Goal: Obtain resource: Download file/media

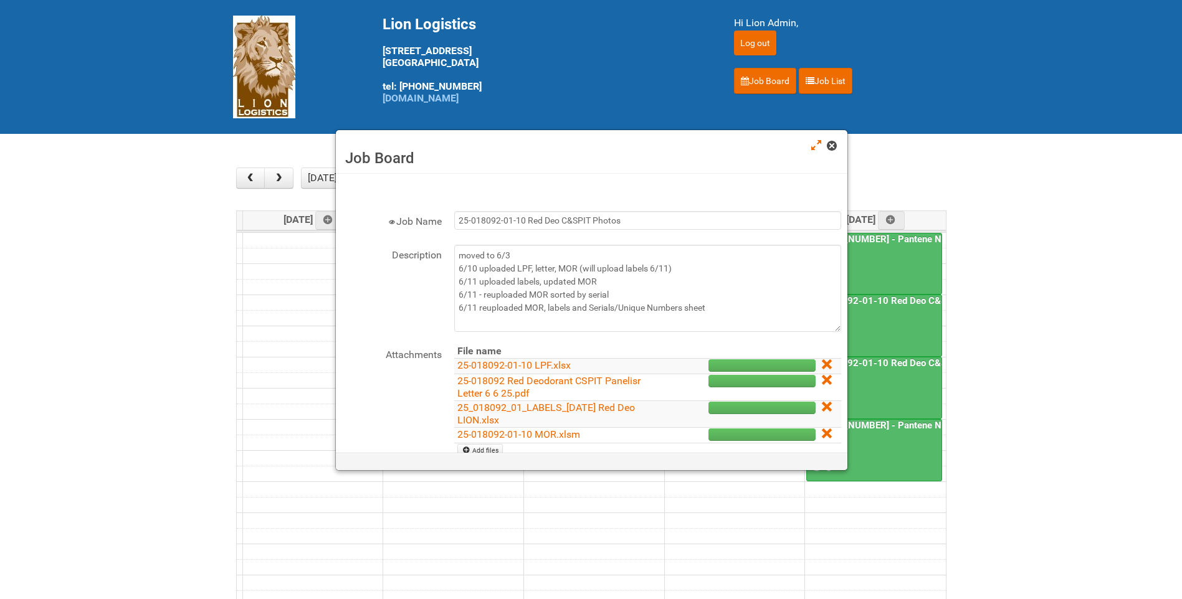
click at [835, 145] on span at bounding box center [831, 145] width 9 height 9
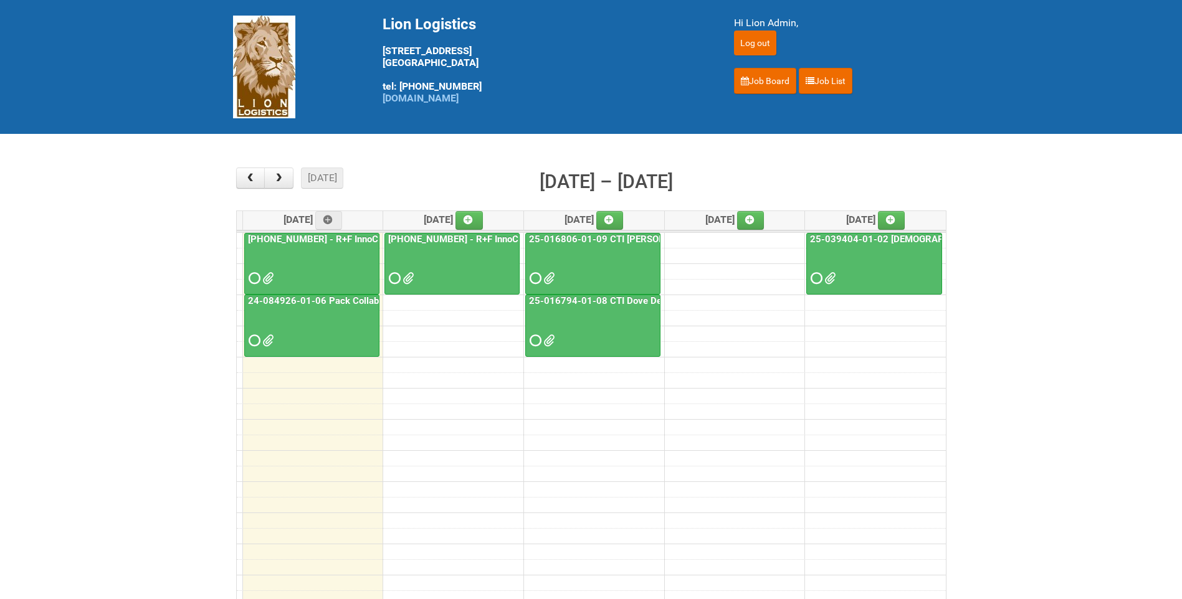
click at [348, 309] on div "24-084926-01-06 Pack Collab Wand Tint" at bounding box center [312, 322] width 134 height 54
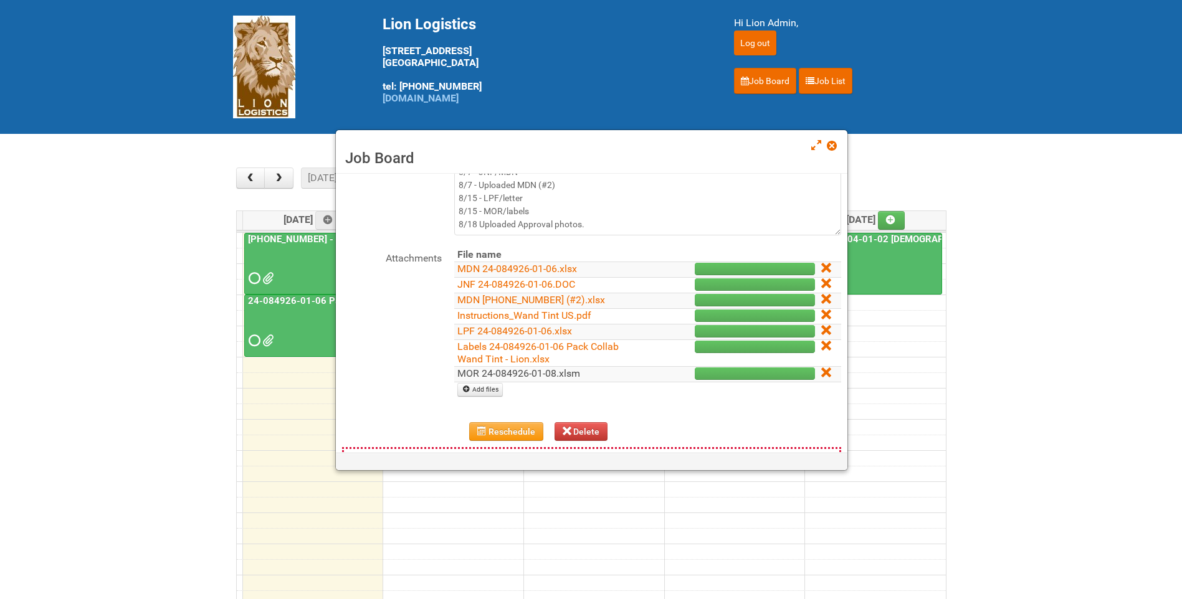
scroll to position [125, 0]
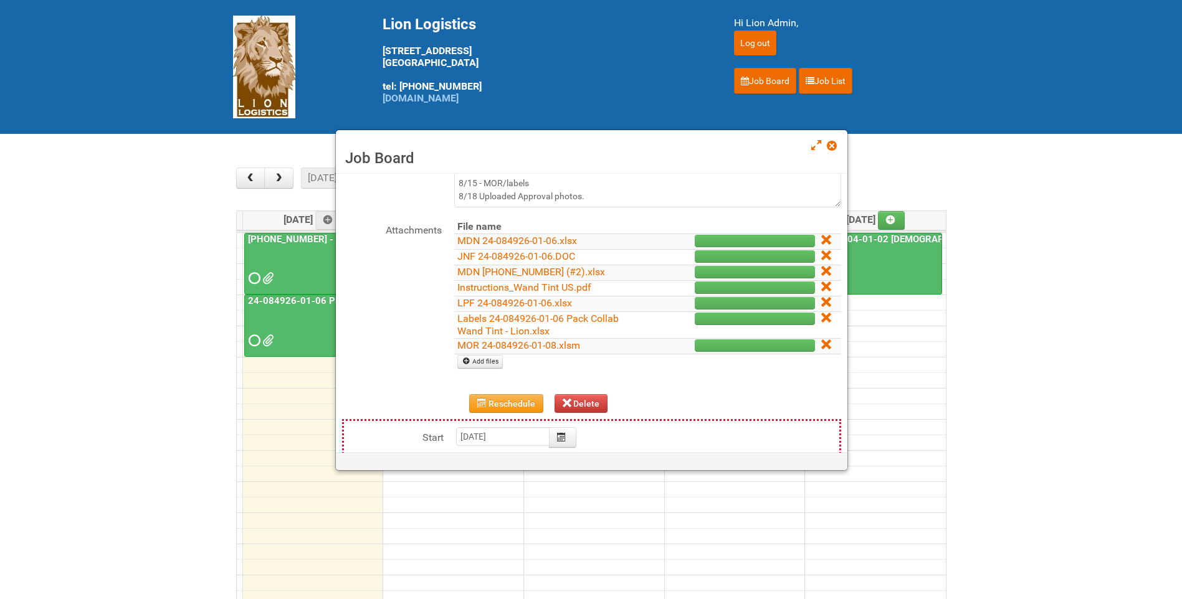
click at [511, 339] on td "MOR 24-084926-01-08.xlsm" at bounding box center [549, 347] width 191 height 16
click at [514, 343] on link "MOR 24-084926-01-08.xlsm" at bounding box center [518, 346] width 123 height 12
click at [834, 148] on span at bounding box center [831, 145] width 9 height 9
